Goal: Check status: Check status

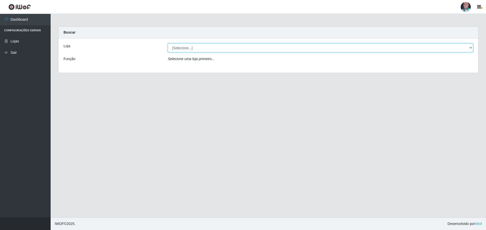
click at [470, 48] on select "[Selecione...] Mar Vermelho - Loja 05" at bounding box center [320, 48] width 305 height 9
select select "252"
click at [168, 44] on select "[Selecione...] Mar Vermelho - Loja 05" at bounding box center [320, 48] width 305 height 9
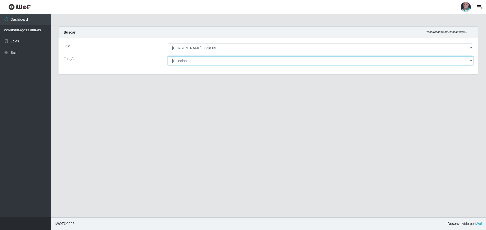
click at [469, 61] on select "[Selecione...] ASG ASG + ASG ++ Auxiliar de Depósito Auxiliar de Depósito + Aux…" at bounding box center [320, 60] width 305 height 9
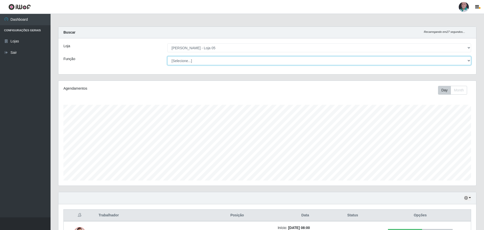
scroll to position [105, 418]
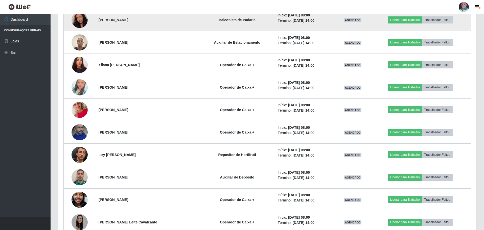
scroll to position [304, 0]
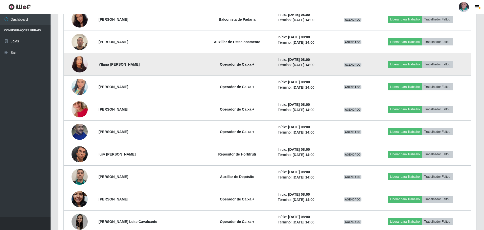
click at [80, 65] on img at bounding box center [80, 64] width 16 height 17
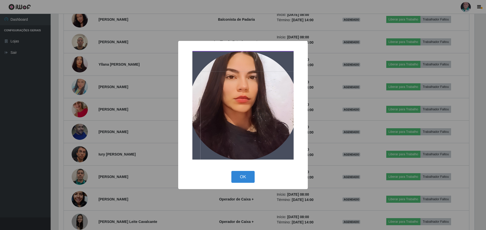
click at [328, 155] on div "× OK Cancel" at bounding box center [243, 115] width 486 height 230
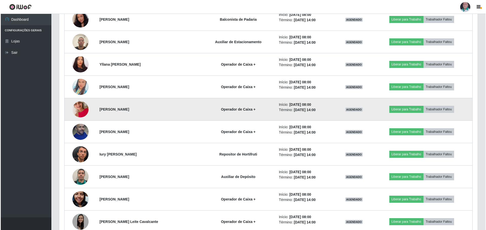
scroll to position [329, 0]
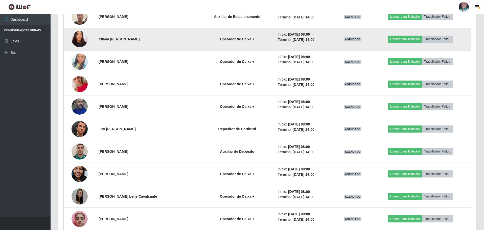
click at [83, 41] on img at bounding box center [80, 39] width 16 height 17
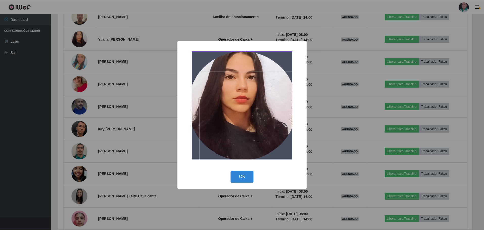
scroll to position [105, 416]
click at [317, 140] on div "× OK Cancel" at bounding box center [243, 115] width 486 height 230
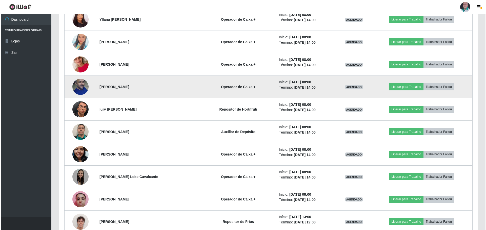
scroll to position [379, 0]
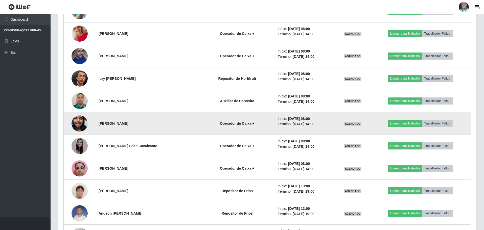
click at [82, 122] on img at bounding box center [80, 123] width 16 height 29
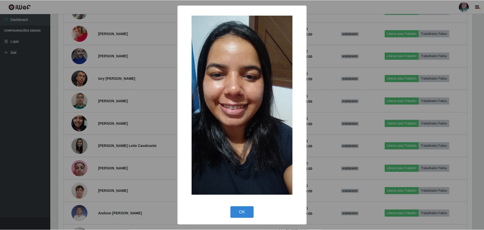
scroll to position [105, 416]
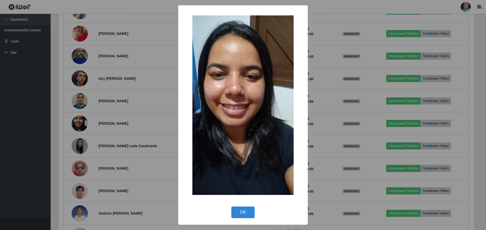
click at [349, 127] on div "× OK Cancel" at bounding box center [243, 115] width 486 height 230
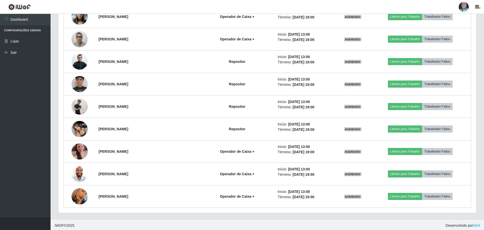
scroll to position [893, 0]
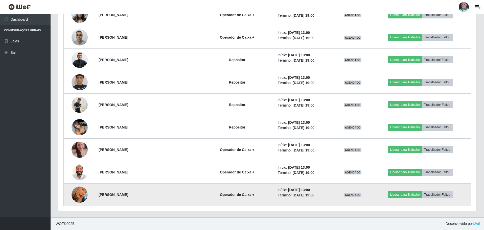
click at [82, 190] on img at bounding box center [80, 195] width 16 height 29
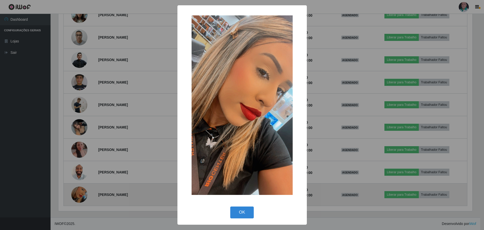
scroll to position [105, 416]
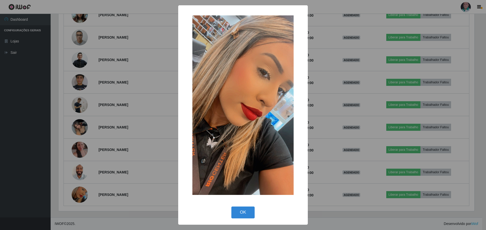
click at [323, 127] on div "× OK Cancel" at bounding box center [243, 115] width 486 height 230
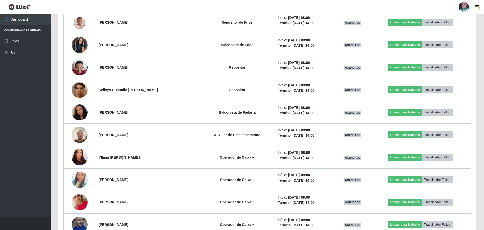
scroll to position [59, 0]
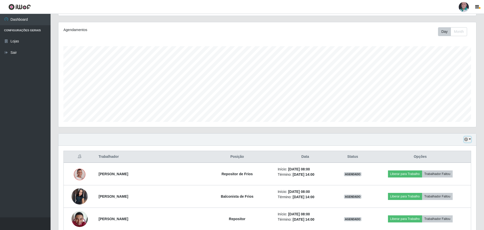
click at [470, 139] on button "button" at bounding box center [467, 140] width 7 height 6
click at [447, 180] on button "1 Semana" at bounding box center [451, 180] width 40 height 11
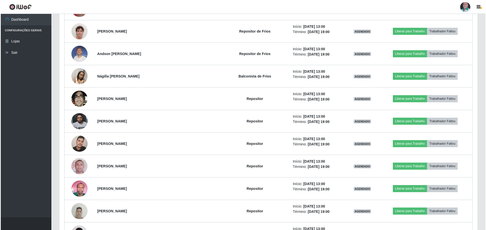
scroll to position [0, 0]
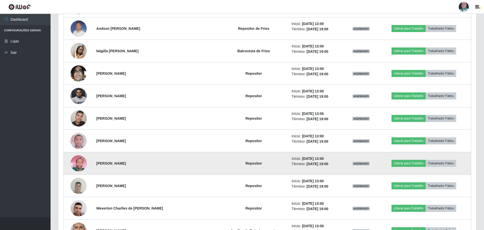
click at [79, 168] on img at bounding box center [79, 164] width 16 height 22
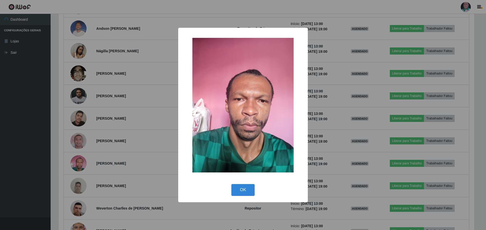
drag, startPoint x: 241, startPoint y: 197, endPoint x: 202, endPoint y: 181, distance: 41.5
click at [240, 196] on div "OK Cancel" at bounding box center [242, 190] width 119 height 14
click at [241, 192] on button "OK" at bounding box center [243, 190] width 24 height 12
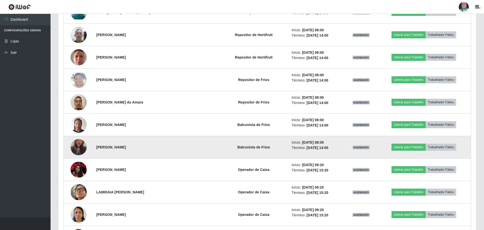
click at [79, 150] on img at bounding box center [79, 147] width 16 height 28
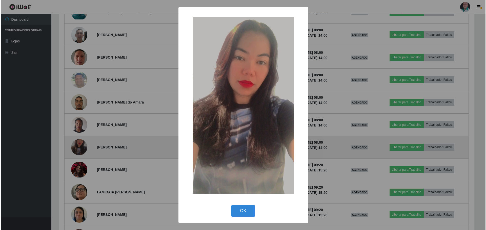
scroll to position [252839, 252529]
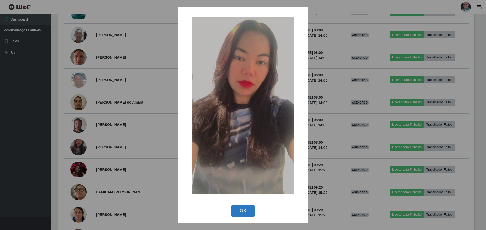
click at [241, 210] on button "OK" at bounding box center [243, 211] width 24 height 12
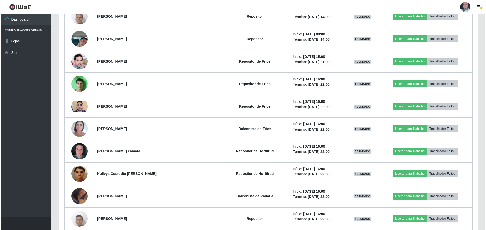
scroll to position [2133, 0]
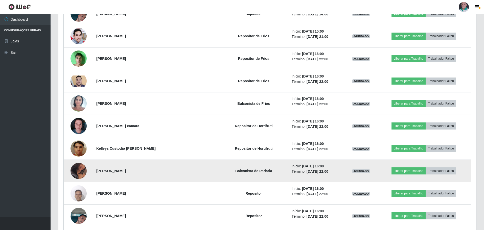
click at [84, 165] on img at bounding box center [79, 171] width 16 height 20
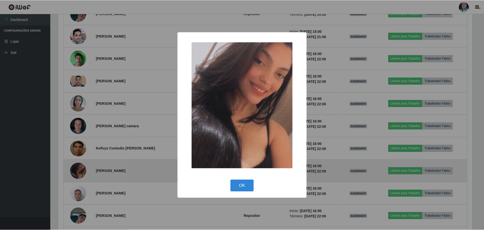
scroll to position [105, 416]
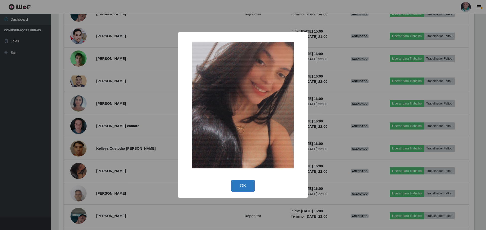
click at [242, 187] on button "OK" at bounding box center [243, 186] width 24 height 12
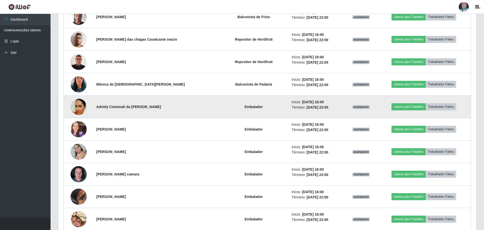
scroll to position [2588, 0]
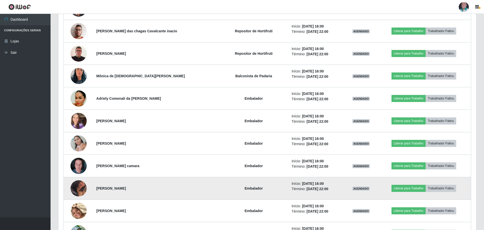
click at [83, 186] on img at bounding box center [79, 189] width 16 height 20
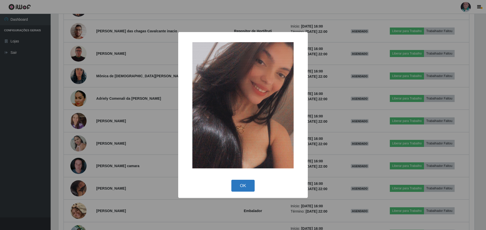
click at [239, 185] on button "OK" at bounding box center [243, 186] width 24 height 12
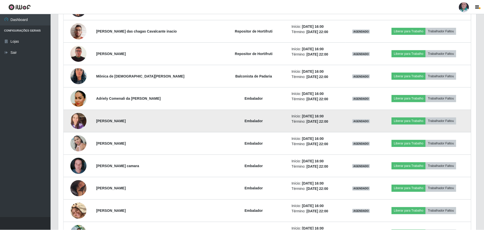
scroll to position [105, 418]
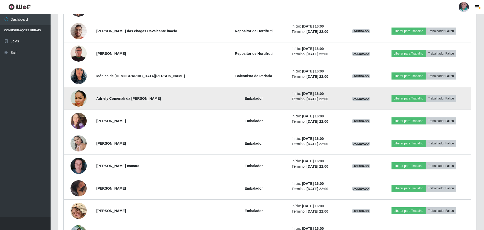
click at [79, 100] on img at bounding box center [79, 99] width 16 height 20
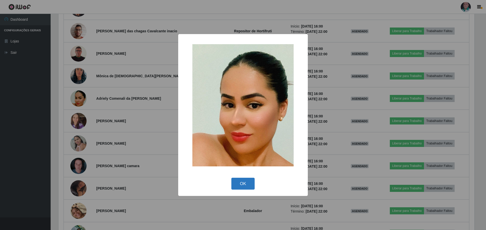
click at [241, 183] on button "OK" at bounding box center [243, 184] width 24 height 12
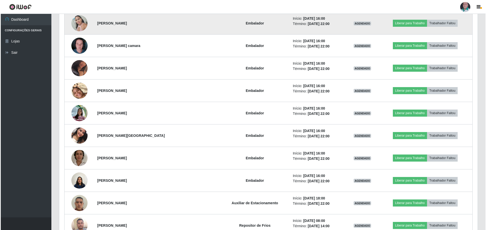
scroll to position [2740, 0]
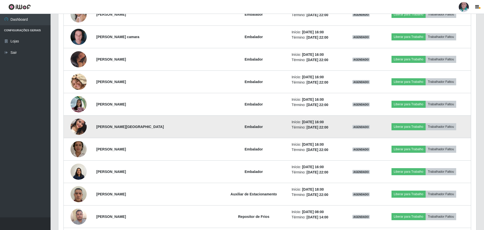
click at [75, 127] on img at bounding box center [79, 127] width 16 height 29
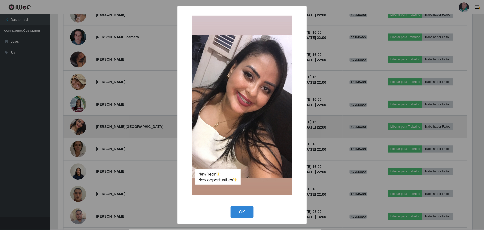
scroll to position [105, 416]
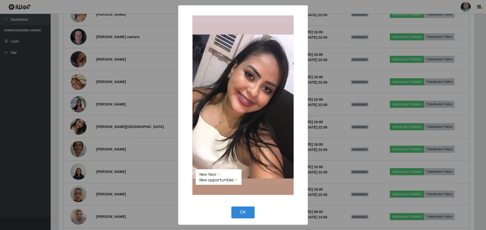
click at [165, 151] on div "× OK Cancel" at bounding box center [243, 115] width 486 height 230
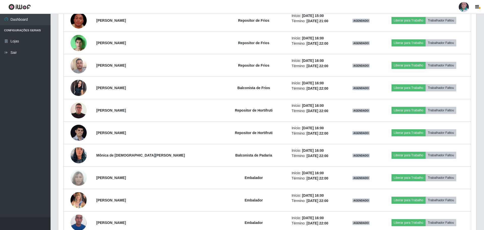
scroll to position [3119, 0]
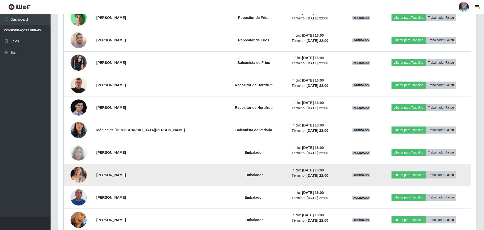
click at [80, 179] on img at bounding box center [79, 175] width 16 height 22
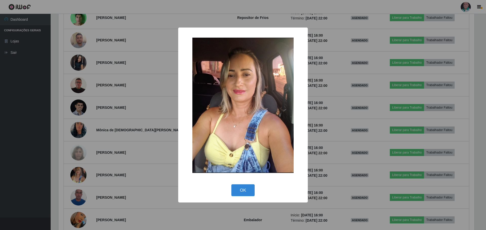
click at [159, 145] on div "× OK Cancel" at bounding box center [243, 115] width 486 height 230
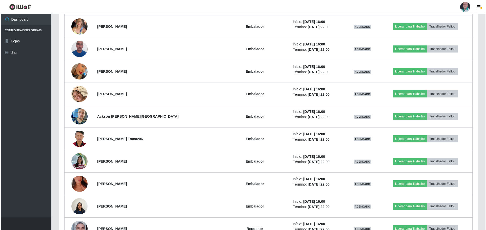
scroll to position [3296, 0]
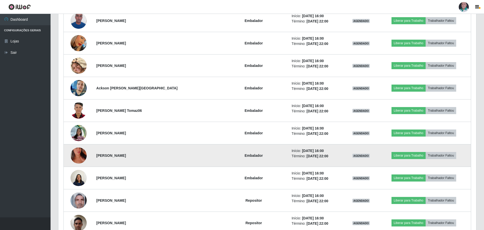
click at [81, 159] on img at bounding box center [79, 155] width 16 height 29
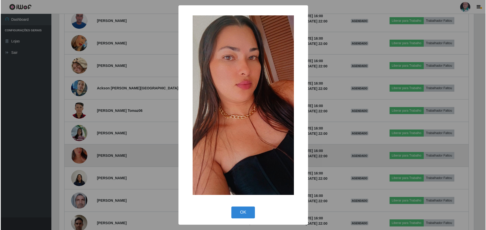
scroll to position [252839, 252529]
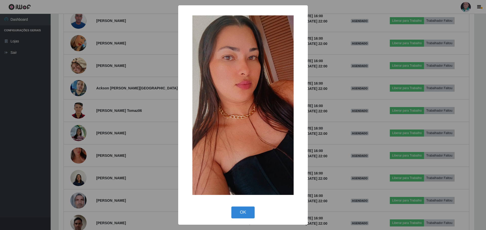
click at [180, 100] on div "× OK Cancel" at bounding box center [243, 115] width 130 height 220
click at [116, 131] on div "× OK Cancel" at bounding box center [243, 115] width 486 height 230
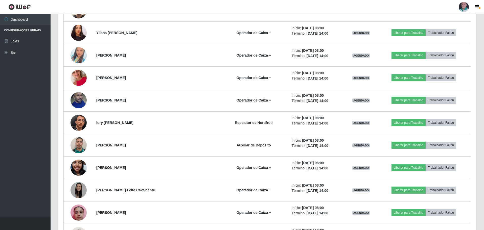
click at [313, 0] on header "Perfil Alterar Senha Sair" at bounding box center [242, 7] width 484 height 14
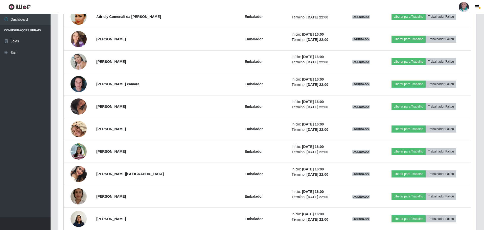
scroll to position [2738, 0]
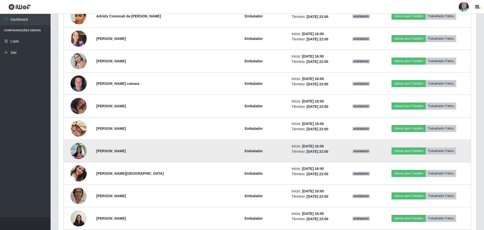
click at [82, 150] on img at bounding box center [79, 151] width 16 height 22
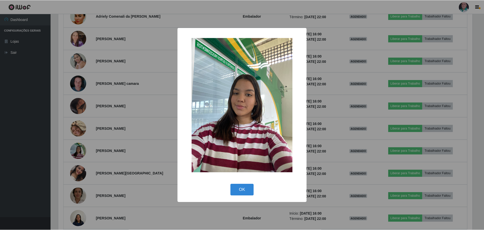
scroll to position [2741, 0]
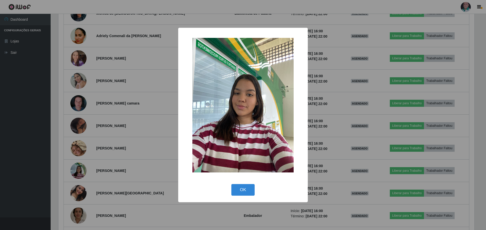
click at [130, 120] on div "× OK Cancel" at bounding box center [243, 115] width 486 height 230
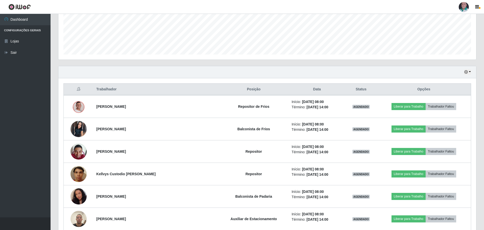
scroll to position [51, 0]
